Goal: Task Accomplishment & Management: Use online tool/utility

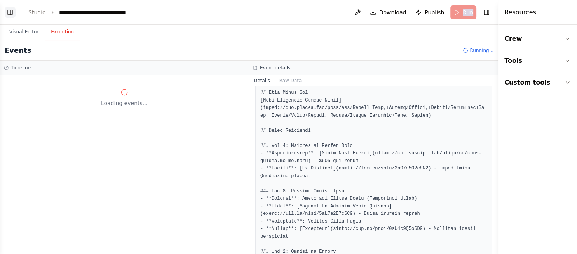
click at [11, 15] on button "Toggle Left Sidebar" at bounding box center [10, 12] width 11 height 11
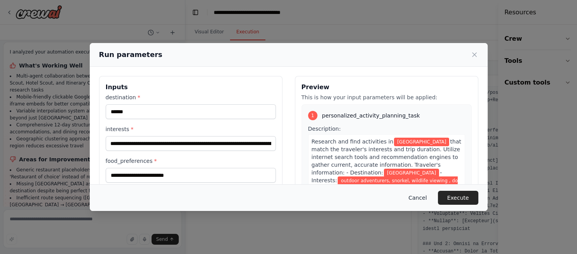
click at [422, 200] on button "Cancel" at bounding box center [417, 198] width 31 height 14
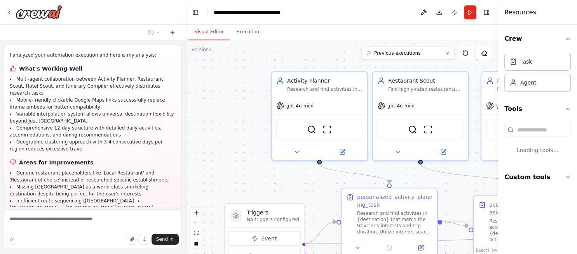
scroll to position [9538, 0]
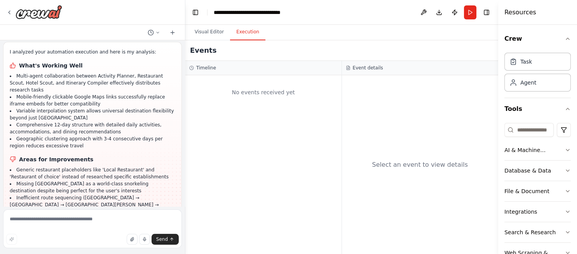
click at [241, 31] on button "Execution" at bounding box center [247, 32] width 35 height 16
click at [468, 14] on button "Run" at bounding box center [470, 12] width 12 height 14
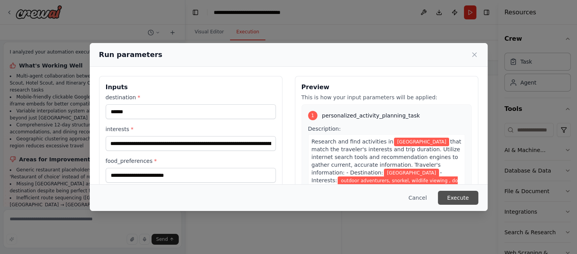
click at [462, 200] on button "Execute" at bounding box center [458, 198] width 40 height 14
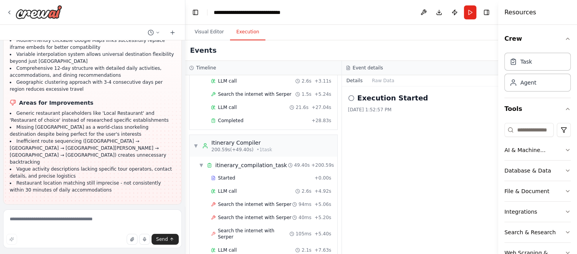
scroll to position [1704, 0]
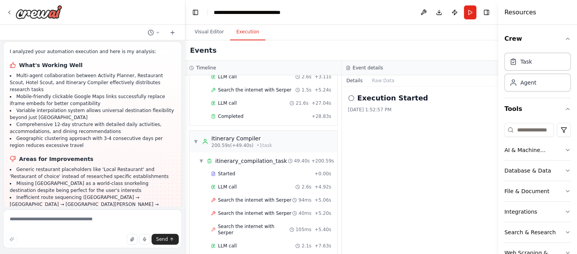
scroll to position [9569, 0]
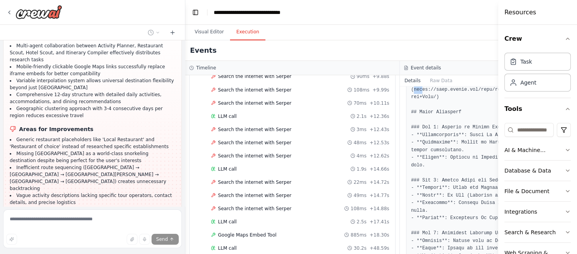
scroll to position [385, 0]
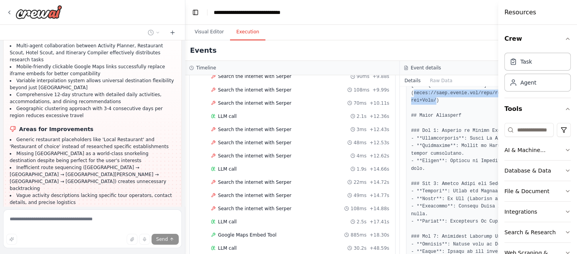
drag, startPoint x: 401, startPoint y: 89, endPoint x: 425, endPoint y: 100, distance: 25.5
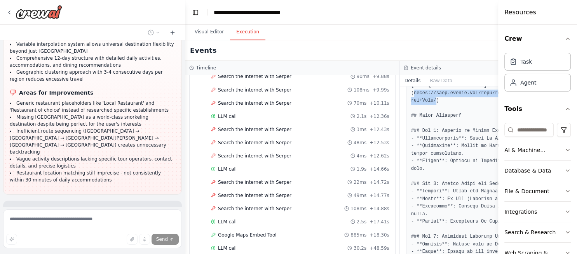
copy pre "https://maps.google.com/maps/dir/Panama+City/Gamboa/Santiago/Bocas+del+Toro/"
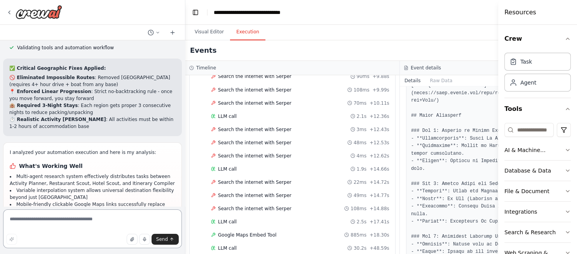
scroll to position [9917, 0]
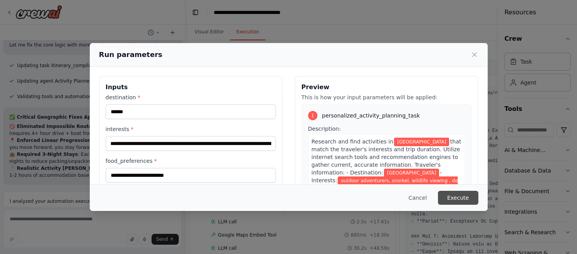
click at [461, 198] on button "Execute" at bounding box center [458, 198] width 40 height 14
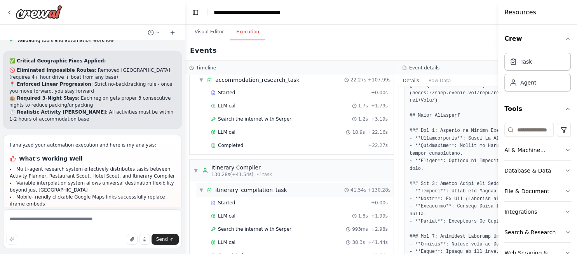
scroll to position [369, 0]
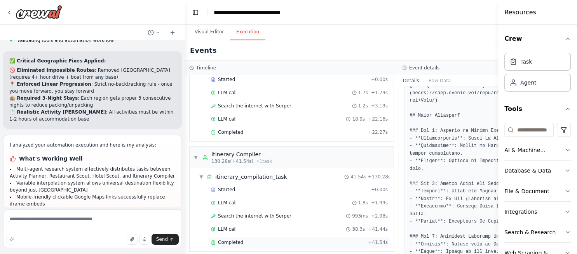
click at [233, 240] on span "Completed" at bounding box center [230, 243] width 25 height 6
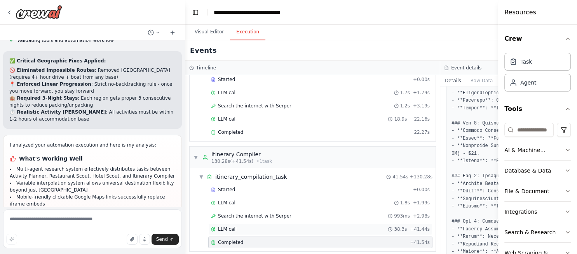
scroll to position [370, 0]
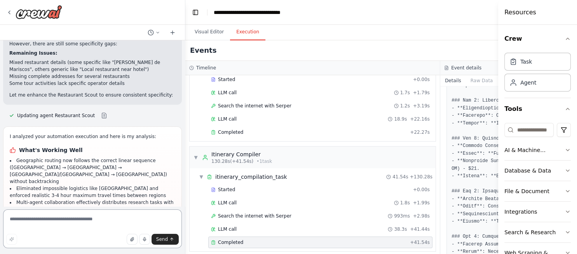
scroll to position [10384, 0]
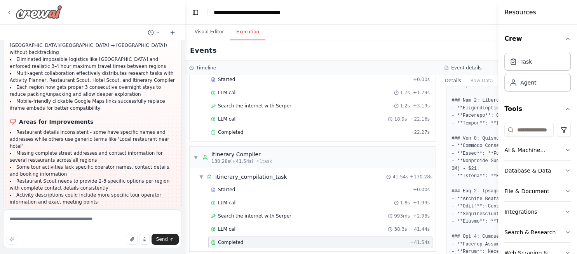
click at [12, 13] on icon at bounding box center [9, 12] width 6 height 6
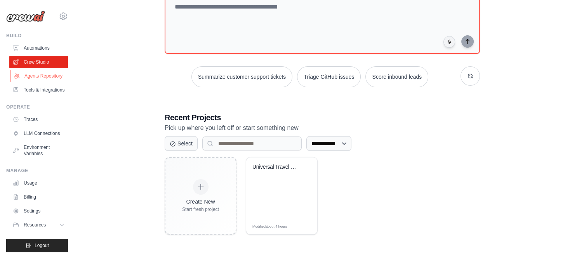
click at [38, 82] on link "Agents Repository" at bounding box center [39, 76] width 59 height 12
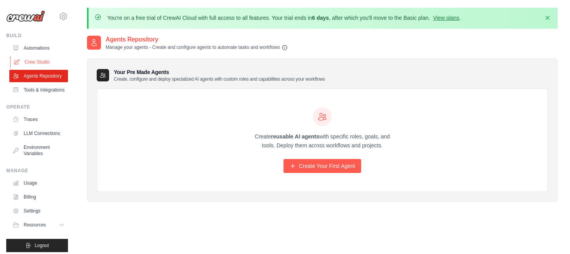
click at [45, 61] on link "Crew Studio" at bounding box center [39, 62] width 59 height 12
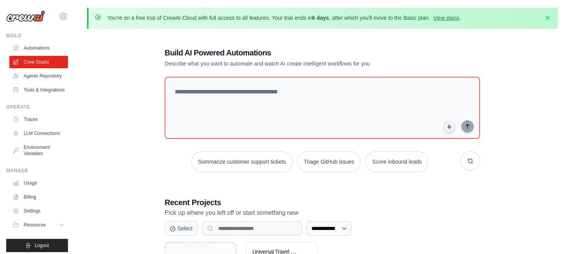
scroll to position [85, 0]
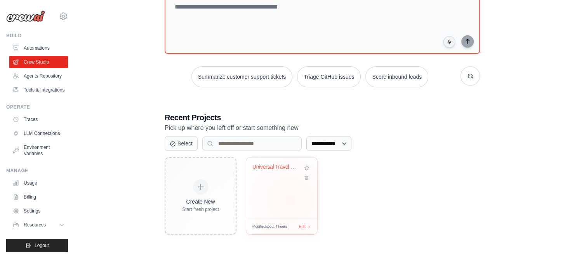
click at [290, 199] on div "Universal Travel Itinerary Planner" at bounding box center [281, 188] width 71 height 61
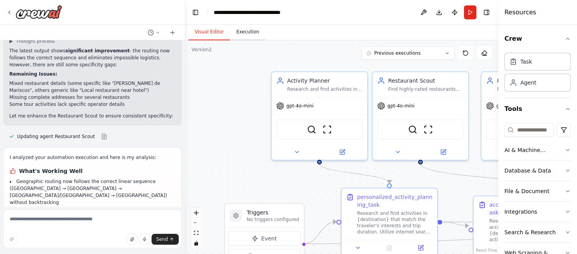
scroll to position [10328, 0]
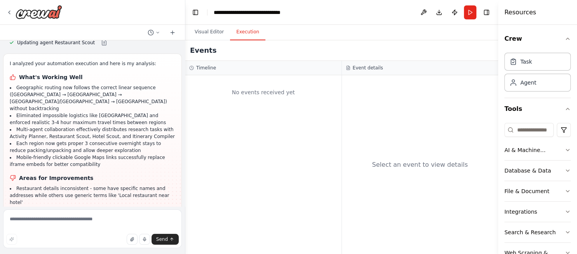
click at [247, 33] on button "Execution" at bounding box center [247, 32] width 35 height 16
click at [97, 220] on textarea at bounding box center [92, 229] width 179 height 39
click at [123, 227] on textarea "**********" at bounding box center [92, 229] width 179 height 39
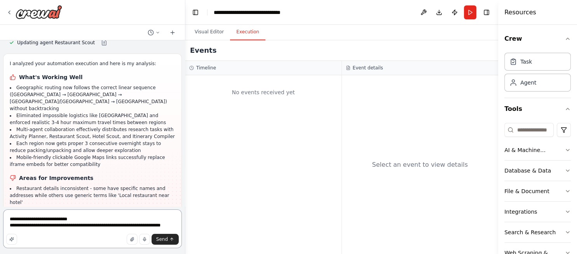
click at [177, 227] on textarea "**********" at bounding box center [92, 229] width 179 height 39
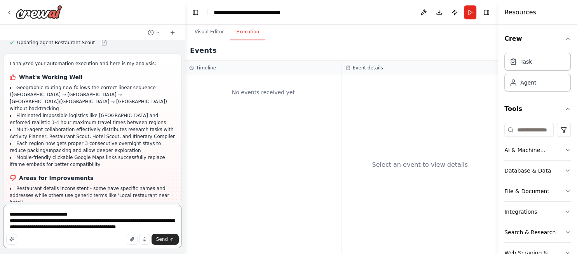
click at [102, 227] on textarea "**********" at bounding box center [92, 226] width 179 height 43
click at [142, 226] on textarea "**********" at bounding box center [92, 226] width 179 height 43
type textarea "**********"
click at [166, 240] on span "Send" at bounding box center [162, 239] width 12 height 6
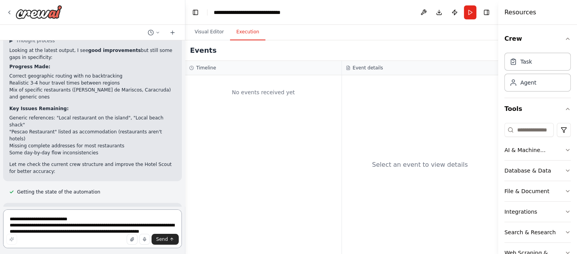
scroll to position [10585, 0]
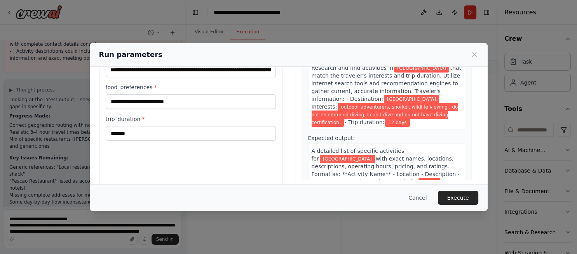
scroll to position [85, 0]
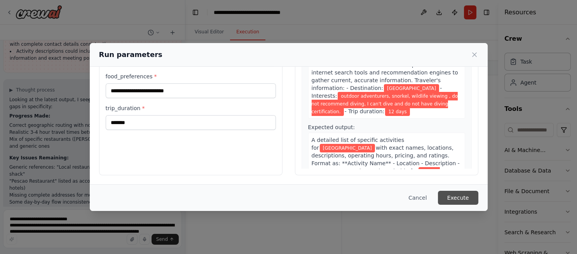
click at [466, 197] on button "Execute" at bounding box center [458, 198] width 40 height 14
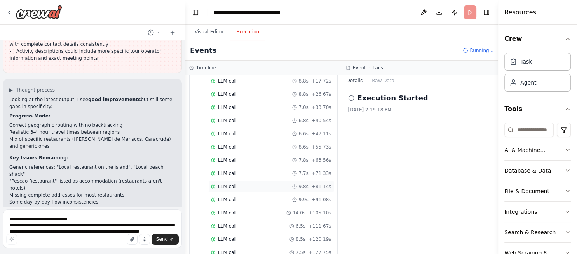
scroll to position [0, 0]
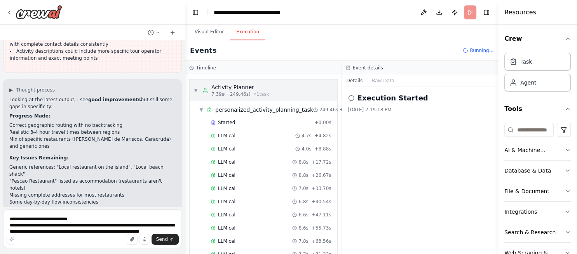
click at [196, 90] on span "▼" at bounding box center [195, 90] width 5 height 6
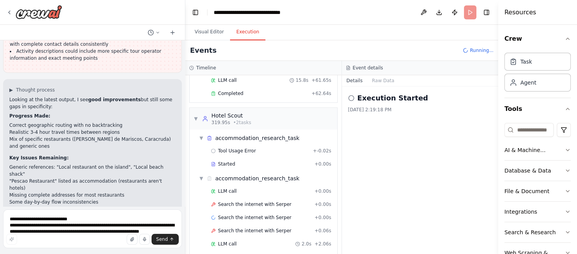
scroll to position [574, 0]
click at [203, 176] on span "▼" at bounding box center [201, 179] width 5 height 6
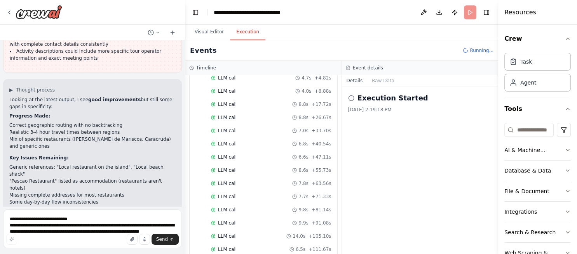
scroll to position [0, 0]
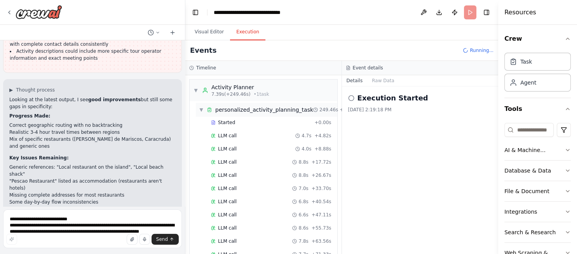
click at [201, 109] on span "▼" at bounding box center [201, 110] width 5 height 6
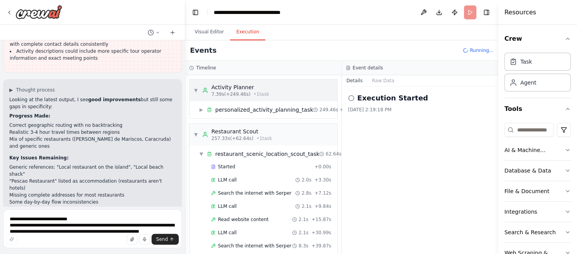
click at [196, 90] on span "▼" at bounding box center [195, 90] width 5 height 6
click at [196, 135] on span "▼" at bounding box center [195, 135] width 5 height 6
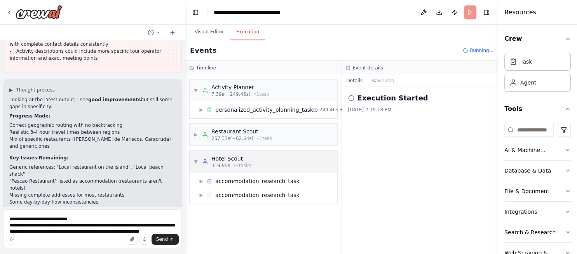
click at [196, 160] on span "▼" at bounding box center [195, 162] width 5 height 6
click at [196, 161] on span "▶" at bounding box center [195, 162] width 5 height 6
click at [201, 194] on span "▶" at bounding box center [201, 195] width 5 height 6
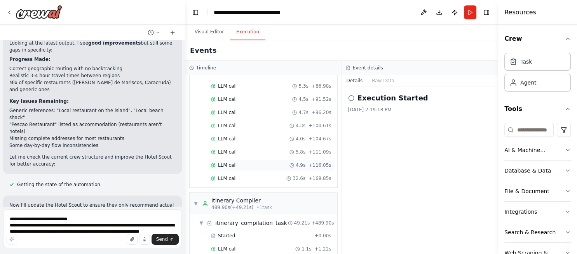
scroll to position [884, 0]
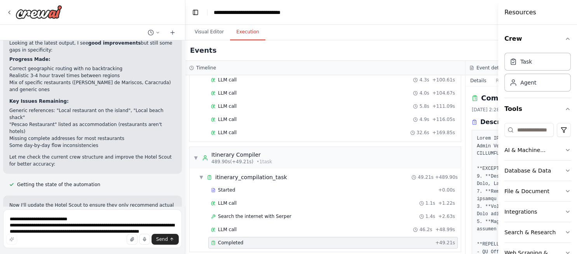
scroll to position [878, 0]
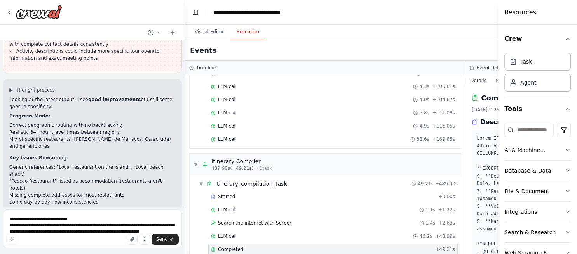
scroll to position [10559, 0]
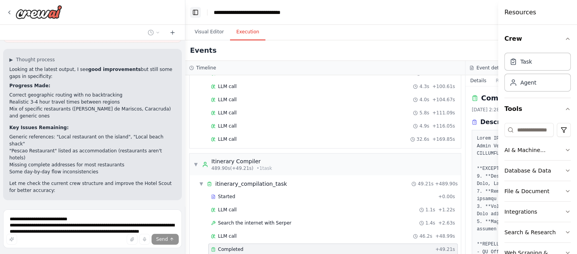
click at [193, 15] on button "Toggle Left Sidebar" at bounding box center [195, 12] width 11 height 11
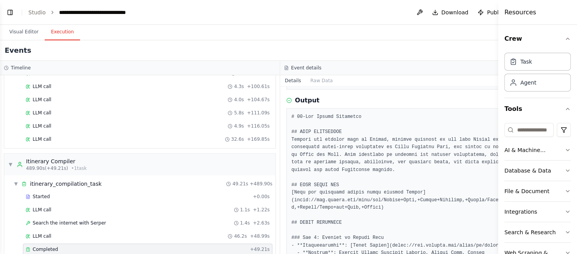
scroll to position [215, 0]
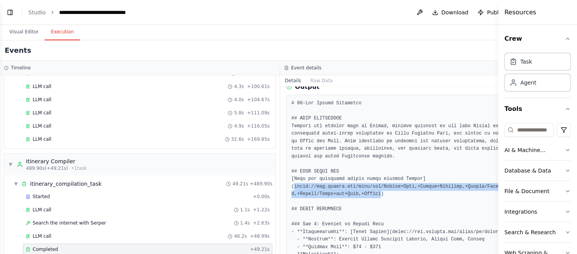
drag, startPoint x: 276, startPoint y: 185, endPoint x: 358, endPoint y: 193, distance: 82.3
copy pre "[URL][DOMAIN_NAME][PERSON_NAME][PERSON_NAME]"
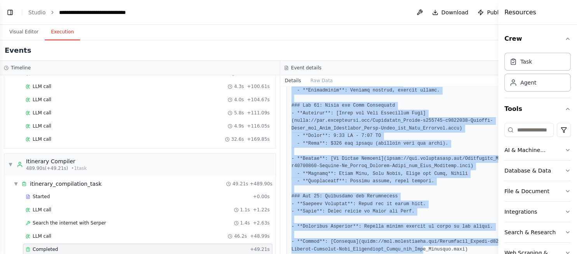
drag, startPoint x: 274, startPoint y: 102, endPoint x: 393, endPoint y: 263, distance: 200.3
click at [393, 254] on html "Hello! I'm the CrewAI assistant. What kind of automation do you want to build? …" at bounding box center [288, 127] width 577 height 254
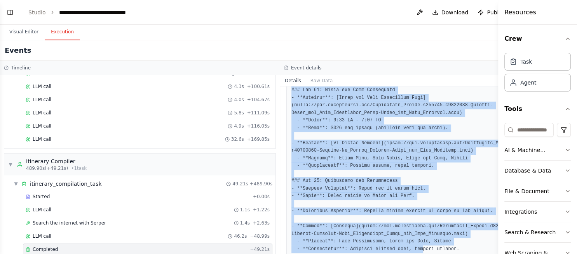
scroll to position [1388, 0]
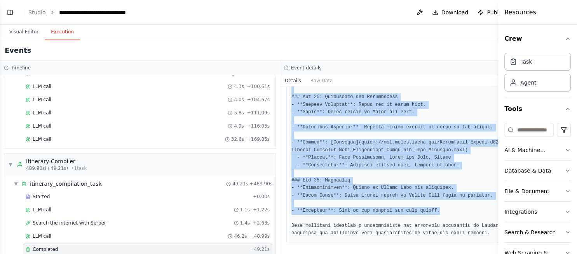
copy pre "# 12-Day Panama Itinerary ## TRIP HIGHLIGHTS Explore the vibrant city of [GEOGR…"
click at [9, 12] on button "Toggle Left Sidebar" at bounding box center [10, 12] width 11 height 11
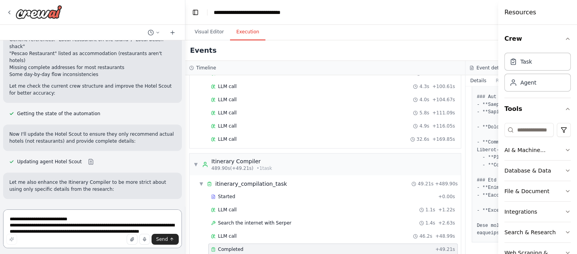
click at [82, 219] on textarea "**********" at bounding box center [92, 229] width 179 height 39
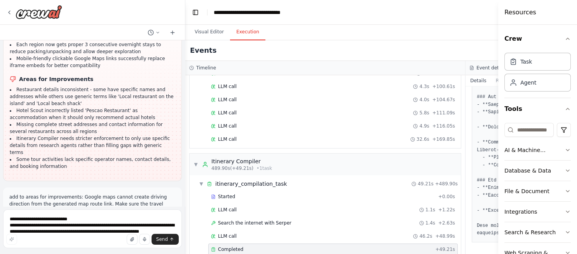
scroll to position [10932, 0]
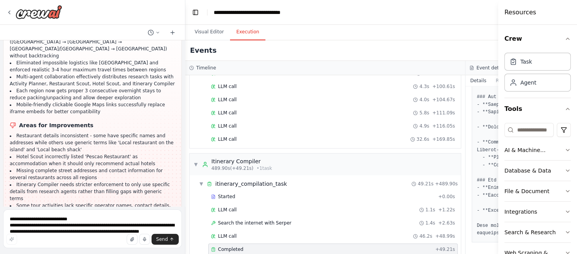
scroll to position [10876, 0]
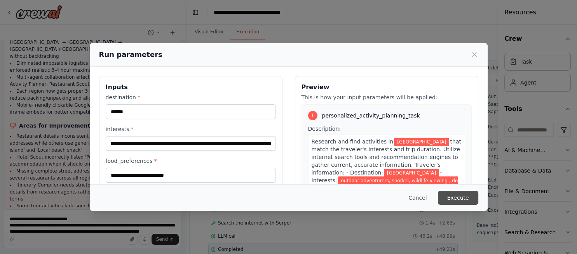
click at [462, 198] on button "Execute" at bounding box center [458, 198] width 40 height 14
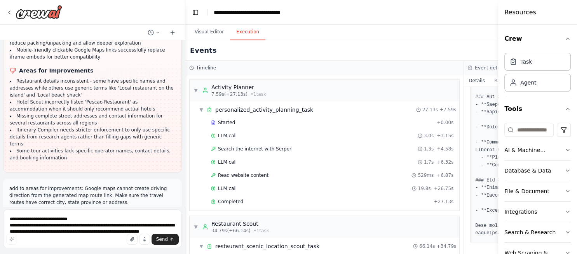
scroll to position [10932, 0]
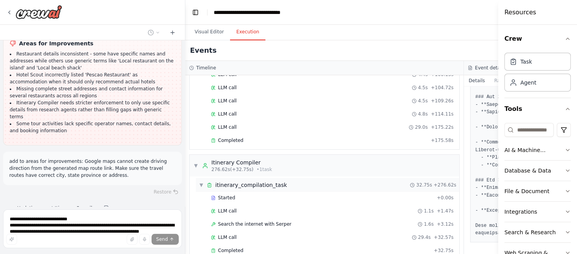
scroll to position [10965, 0]
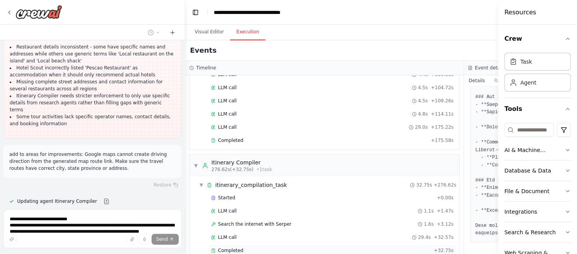
drag, startPoint x: 227, startPoint y: 236, endPoint x: 236, endPoint y: 234, distance: 9.6
click at [228, 248] on span "Completed" at bounding box center [230, 251] width 25 height 6
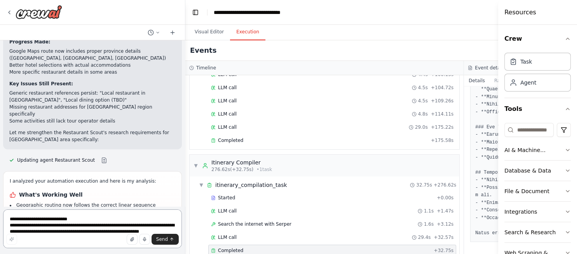
scroll to position [11303, 0]
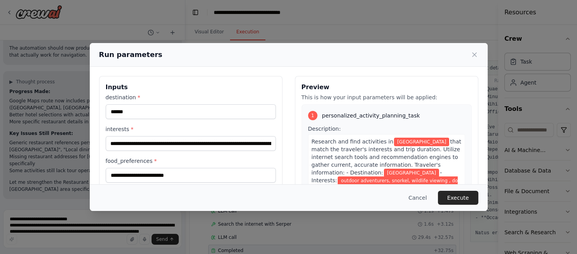
click at [465, 195] on button "Execute" at bounding box center [458, 198] width 40 height 14
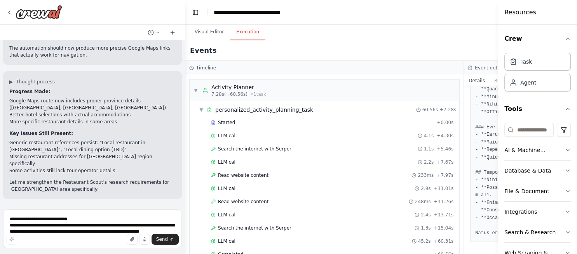
scroll to position [11303, 0]
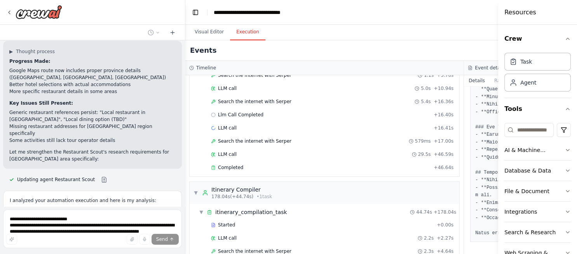
scroll to position [669, 0]
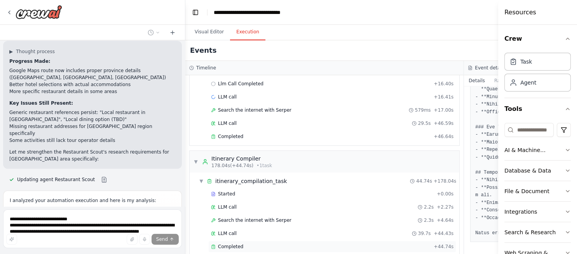
click at [232, 244] on span "Completed" at bounding box center [230, 247] width 25 height 6
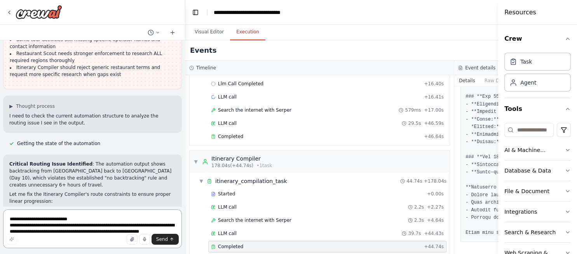
scroll to position [11604, 0]
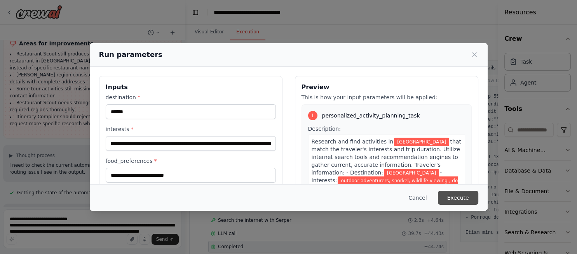
click at [468, 200] on button "Execute" at bounding box center [458, 198] width 40 height 14
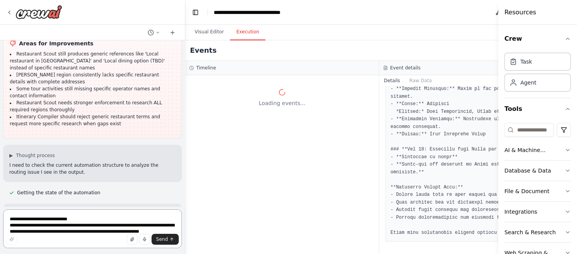
click at [99, 220] on textarea "**********" at bounding box center [92, 229] width 179 height 39
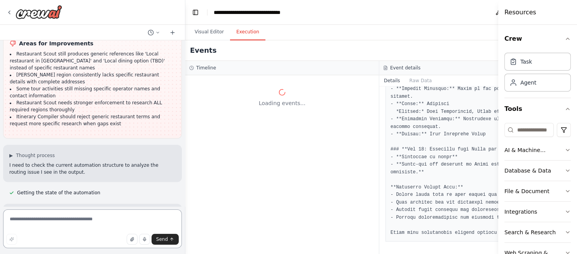
paste textarea "**********"
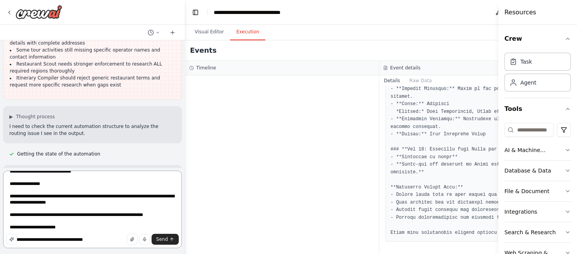
scroll to position [0, 0]
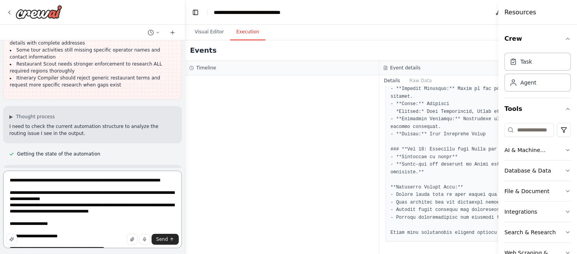
click at [17, 181] on textarea at bounding box center [92, 210] width 179 height 78
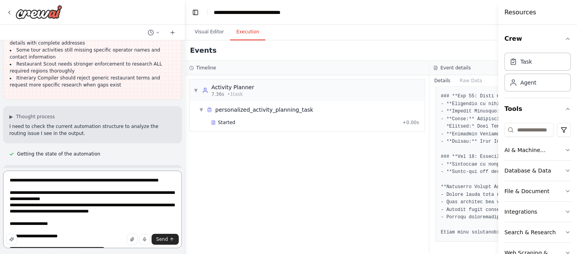
scroll to position [1214, 0]
drag, startPoint x: 35, startPoint y: 180, endPoint x: 1, endPoint y: 181, distance: 34.2
click at [1, 181] on div "Hello! I'm the CrewAI assistant. What kind of automation do you want to build? …" at bounding box center [92, 127] width 185 height 254
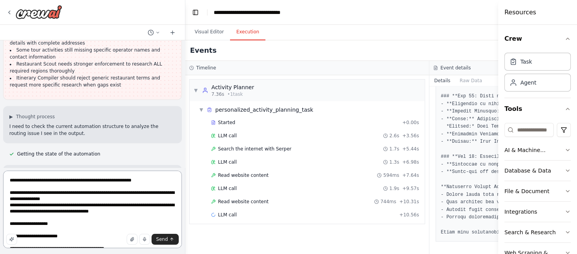
drag, startPoint x: 154, startPoint y: 181, endPoint x: 0, endPoint y: 172, distance: 154.0
click at [0, 172] on div "Hello! I'm the CrewAI assistant. What kind of automation do you want to build? …" at bounding box center [92, 127] width 185 height 254
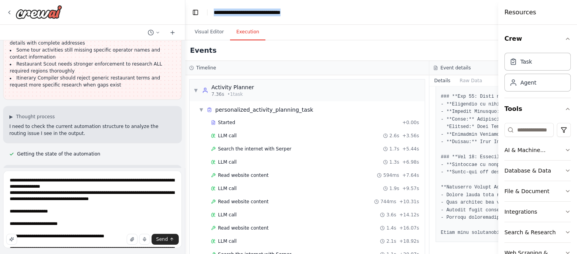
drag, startPoint x: 294, startPoint y: 12, endPoint x: 210, endPoint y: 21, distance: 84.8
click at [210, 21] on header "**********" at bounding box center [429, 12] width 488 height 25
copy div "**********"
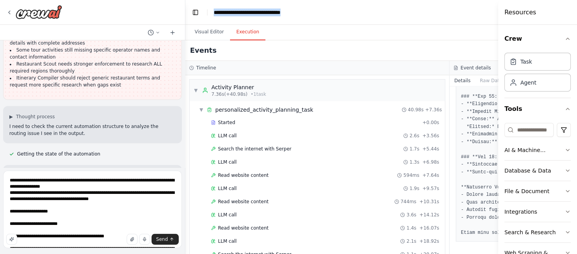
scroll to position [1198, 0]
drag, startPoint x: 135, startPoint y: 181, endPoint x: 27, endPoint y: 186, distance: 108.0
click at [27, 186] on textarea at bounding box center [92, 210] width 179 height 78
paste textarea "**********"
click at [56, 211] on textarea at bounding box center [92, 210] width 179 height 78
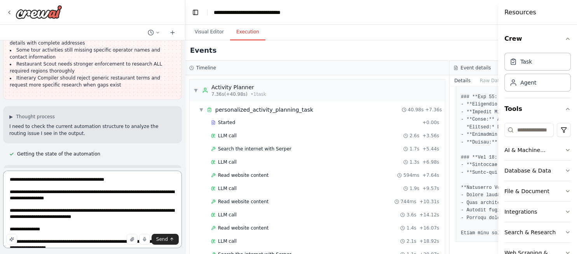
scroll to position [43, 0]
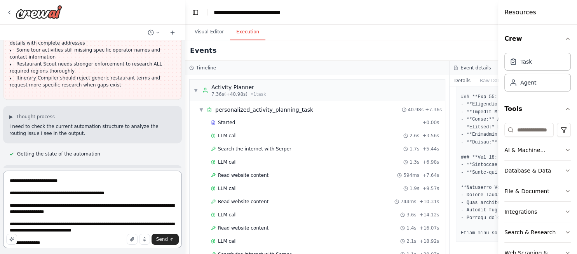
click at [10, 193] on textarea at bounding box center [92, 210] width 179 height 78
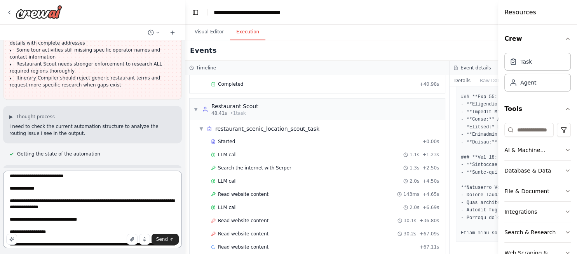
scroll to position [203, 0]
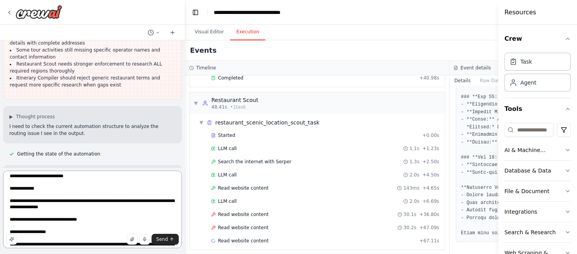
type textarea "**********"
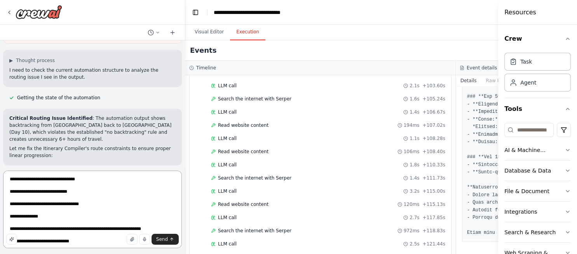
scroll to position [1669, 0]
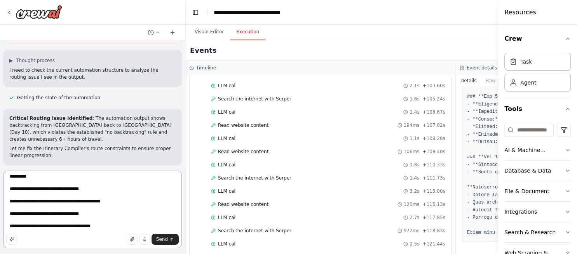
drag, startPoint x: 10, startPoint y: 182, endPoint x: 127, endPoint y: 263, distance: 141.9
click at [127, 254] on html "Hello! I'm the CrewAI assistant. What kind of automation do you want to build? …" at bounding box center [288, 127] width 577 height 254
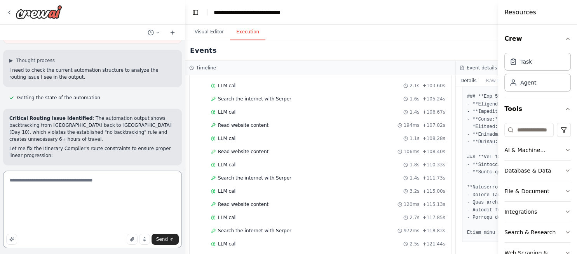
scroll to position [11605, 0]
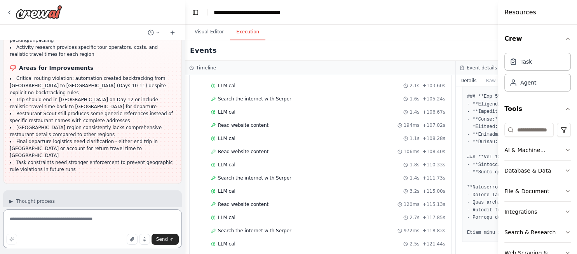
scroll to position [11910, 0]
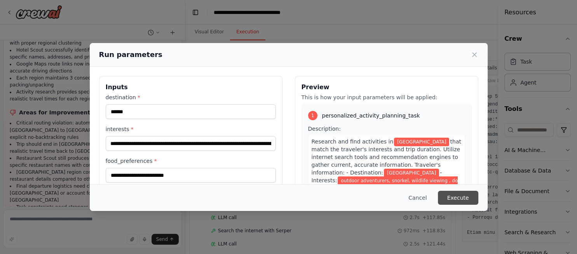
click at [462, 203] on button "Execute" at bounding box center [458, 198] width 40 height 14
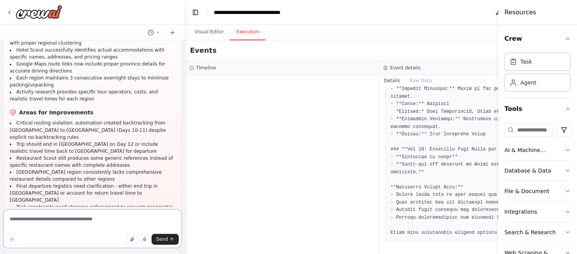
click at [70, 220] on textarea at bounding box center [92, 229] width 179 height 39
paste textarea "**********"
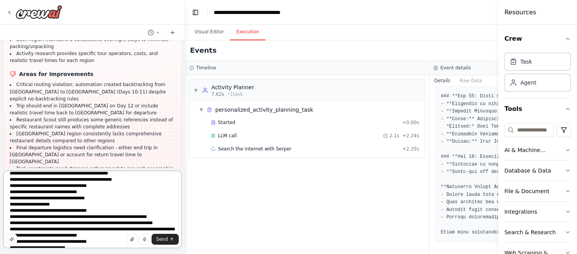
scroll to position [0, 0]
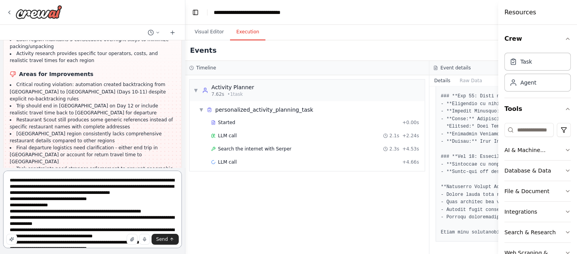
click at [91, 200] on textarea at bounding box center [92, 210] width 179 height 78
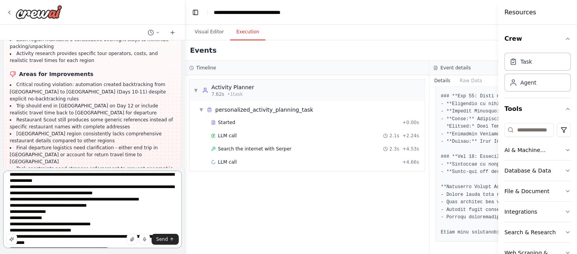
click at [94, 207] on textarea at bounding box center [92, 210] width 179 height 78
type textarea "**********"
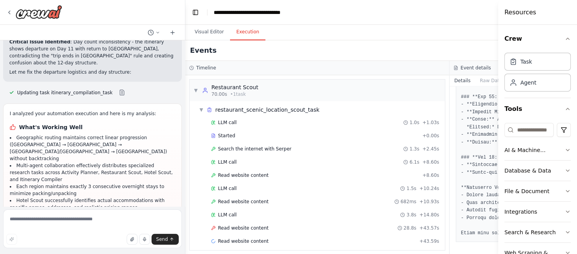
scroll to position [12474, 0]
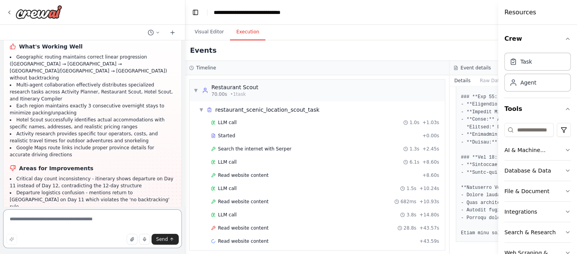
click at [86, 226] on textarea at bounding box center [92, 229] width 179 height 39
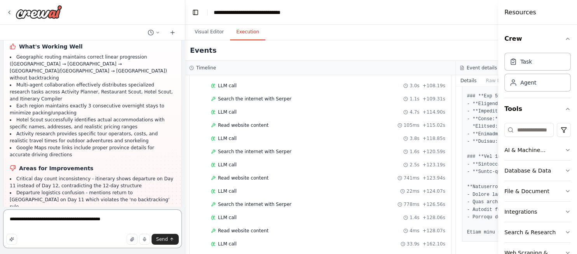
scroll to position [1191, 0]
drag, startPoint x: 17, startPoint y: 218, endPoint x: 4, endPoint y: 218, distance: 12.8
click at [4, 218] on textarea "**********" at bounding box center [92, 229] width 179 height 39
click at [141, 218] on textarea "**********" at bounding box center [92, 229] width 179 height 39
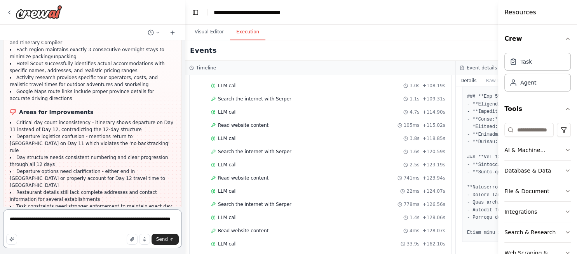
click at [35, 226] on textarea "**********" at bounding box center [92, 229] width 179 height 39
type textarea "**********"
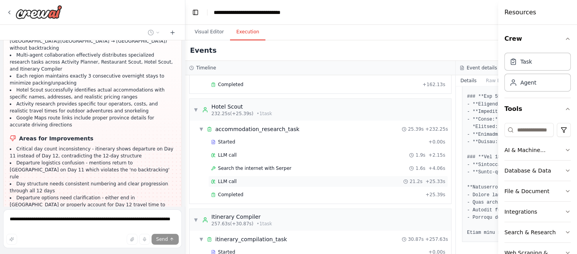
scroll to position [629, 0]
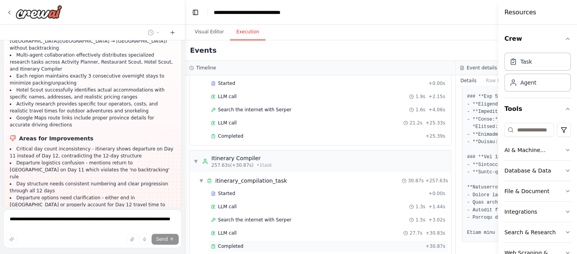
click at [231, 243] on span "Completed" at bounding box center [230, 246] width 25 height 6
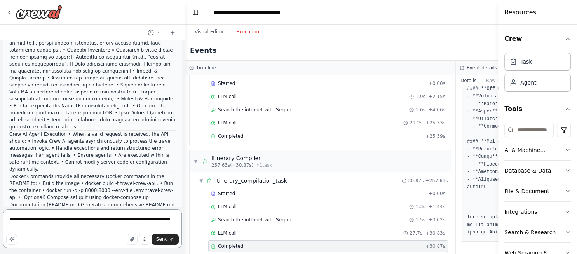
scroll to position [12959, 0]
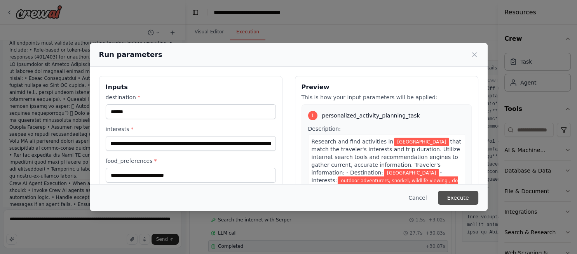
click at [464, 197] on button "Execute" at bounding box center [458, 198] width 40 height 14
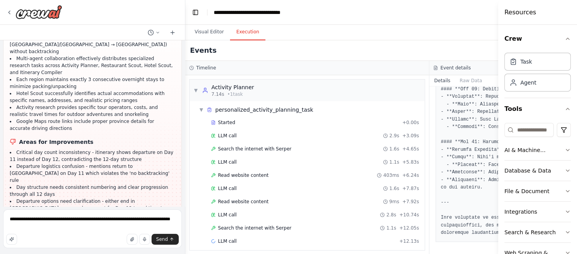
scroll to position [12514, 0]
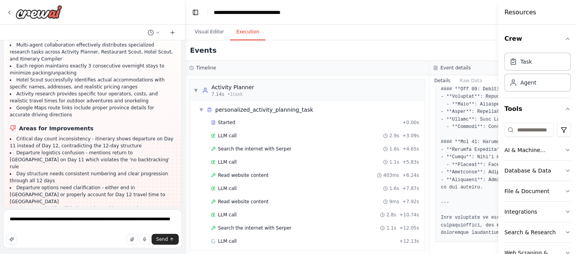
drag, startPoint x: 54, startPoint y: 113, endPoint x: 165, endPoint y: 132, distance: 112.3
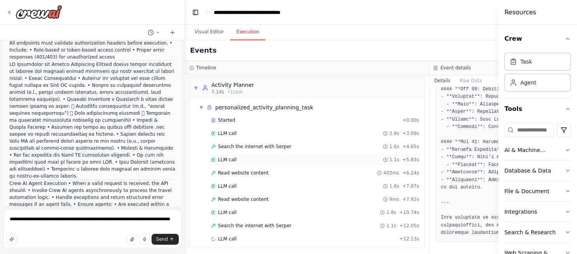
scroll to position [2, 0]
click at [201, 108] on span "▼" at bounding box center [201, 107] width 5 height 6
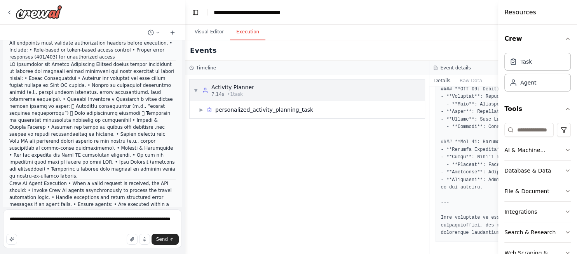
click at [197, 89] on span "▼" at bounding box center [195, 90] width 5 height 6
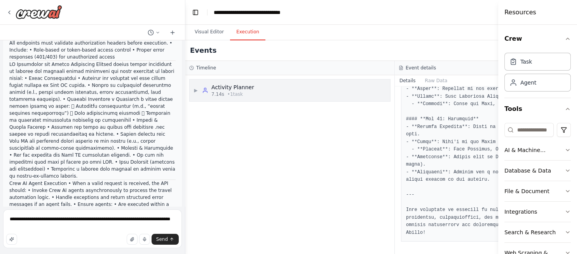
click at [196, 92] on span "▶" at bounding box center [195, 90] width 5 height 6
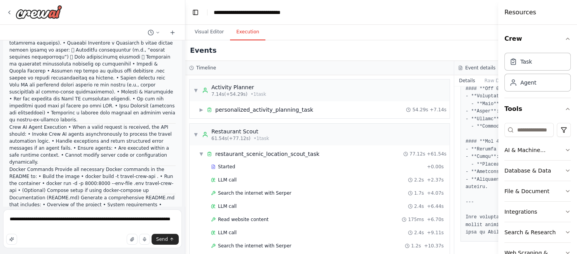
scroll to position [12959, 0]
